Goal: Find specific page/section: Find specific page/section

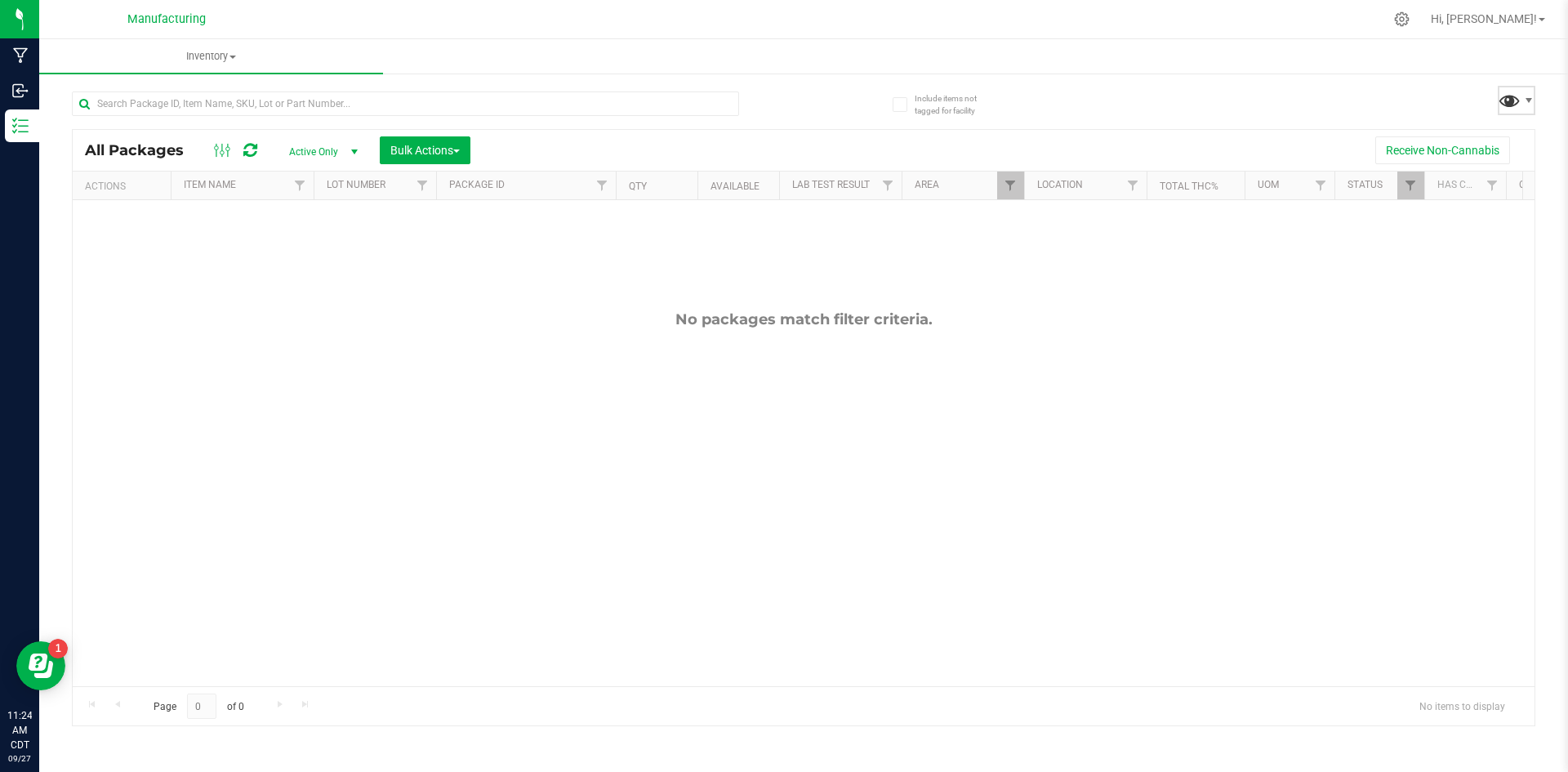
click at [1504, 104] on span at bounding box center [1509, 100] width 24 height 24
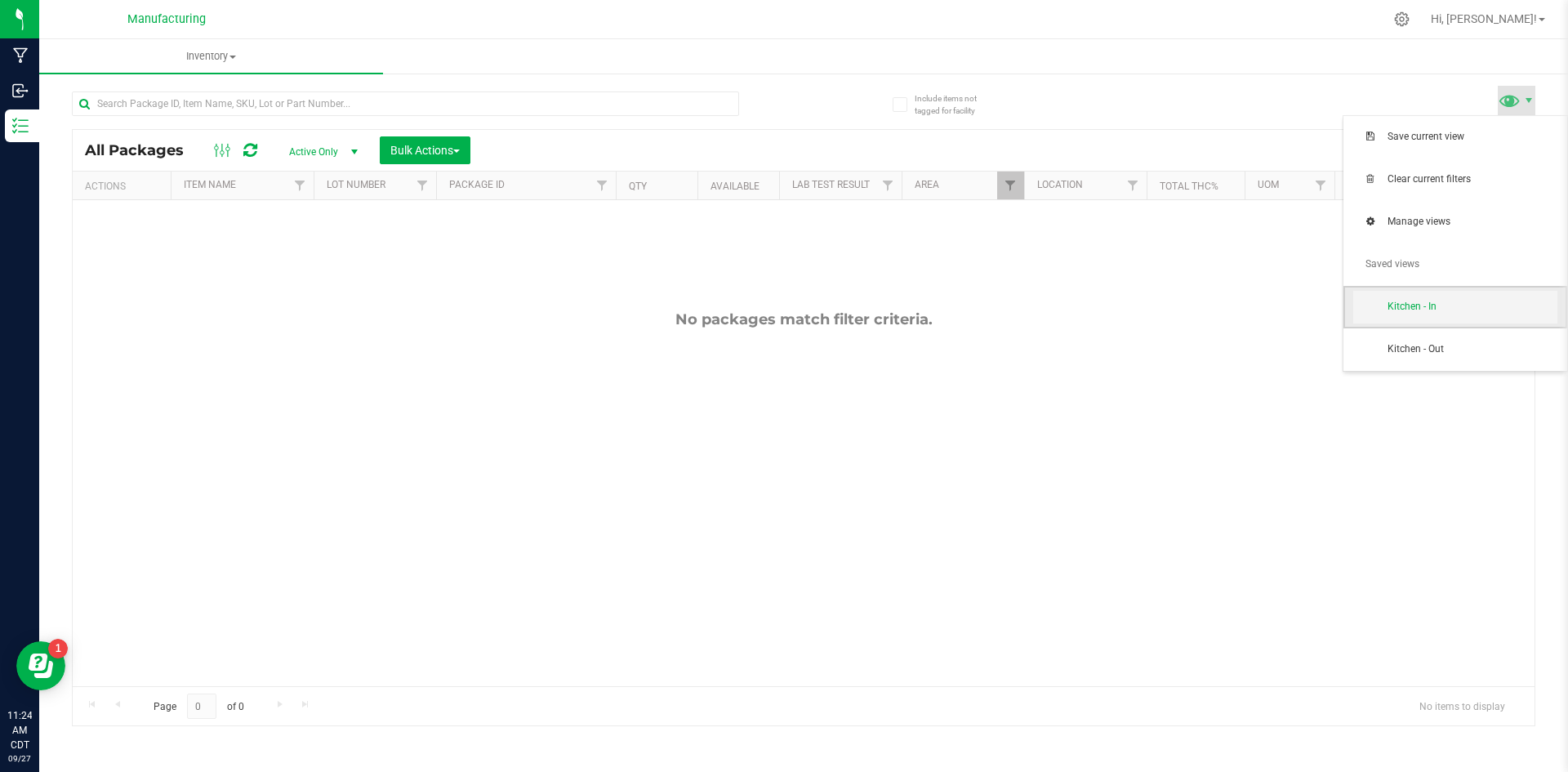
click at [1453, 297] on span "Kitchen - In" at bounding box center [1455, 306] width 204 height 32
